Goal: Information Seeking & Learning: Learn about a topic

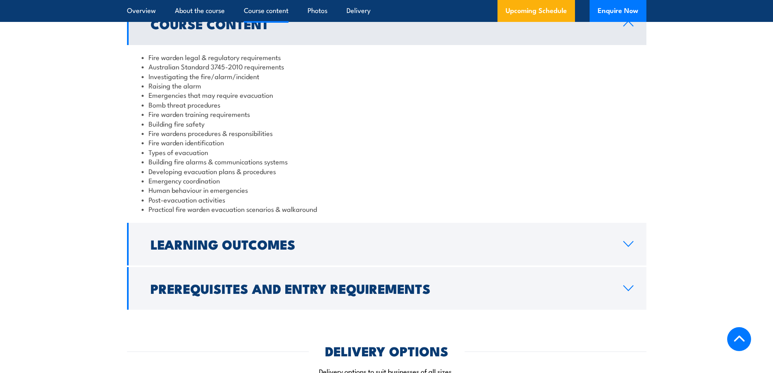
scroll to position [852, 0]
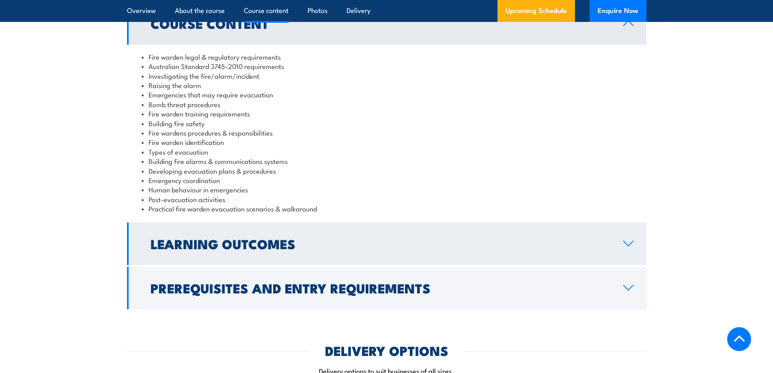
click at [154, 241] on h2 "Learning Outcomes" at bounding box center [381, 243] width 460 height 11
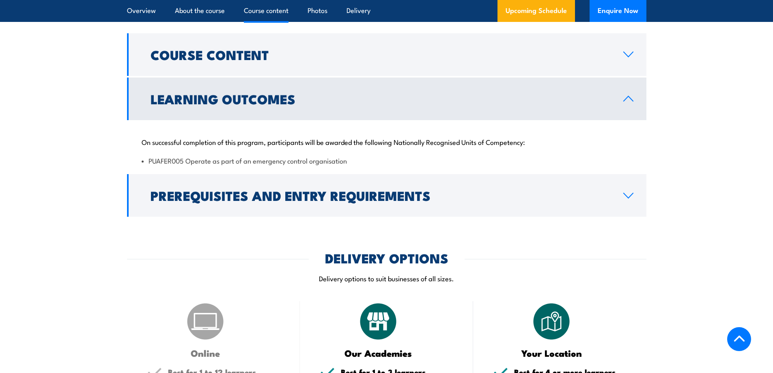
scroll to position [812, 0]
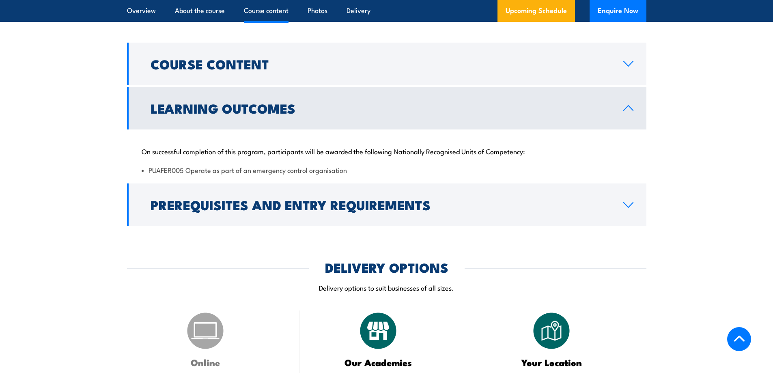
click at [197, 114] on h2 "Learning Outcomes" at bounding box center [381, 107] width 460 height 11
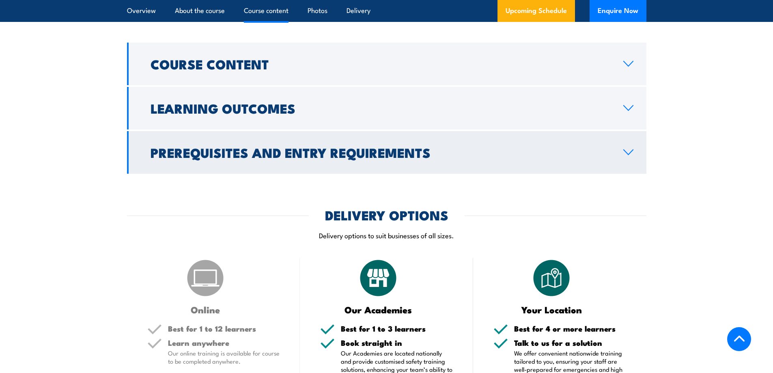
click at [196, 146] on h2 "Prerequisites and Entry Requirements" at bounding box center [381, 151] width 460 height 11
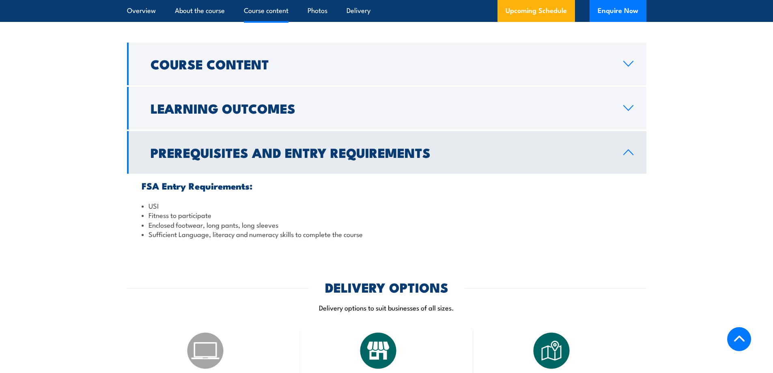
click at [196, 146] on h2 "Prerequisites and Entry Requirements" at bounding box center [381, 151] width 460 height 11
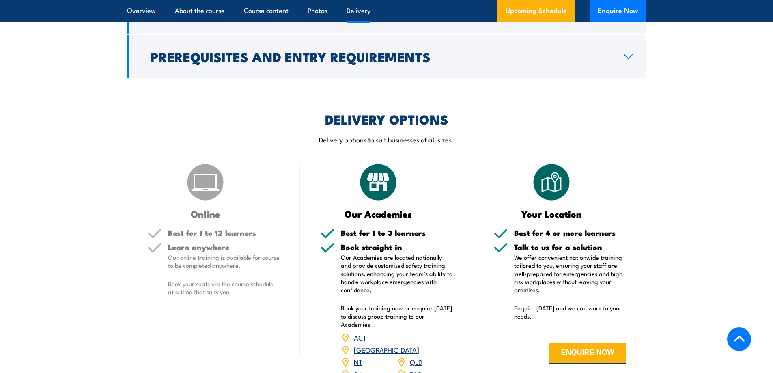
scroll to position [893, 0]
